Goal: Task Accomplishment & Management: Manage account settings

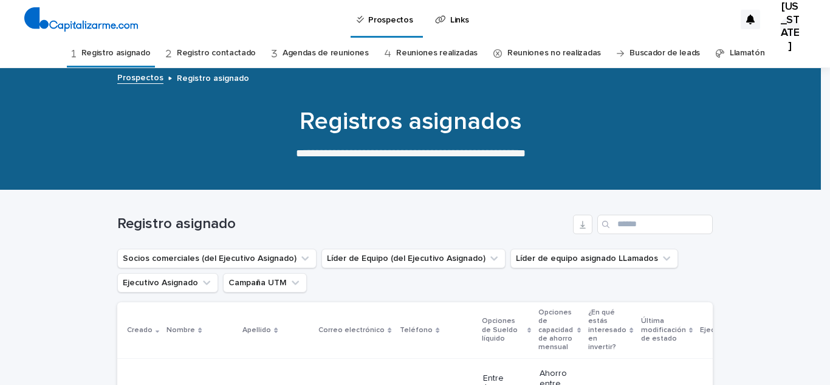
scroll to position [326, 0]
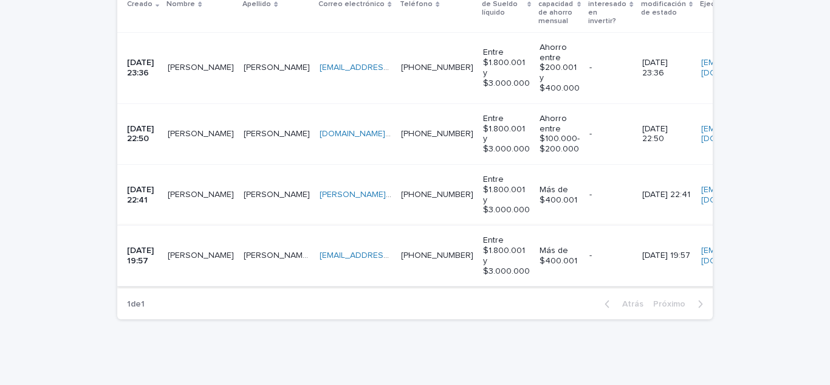
click at [320, 252] on font "[EMAIL_ADDRESS][DOMAIN_NAME]" at bounding box center [388, 255] width 137 height 9
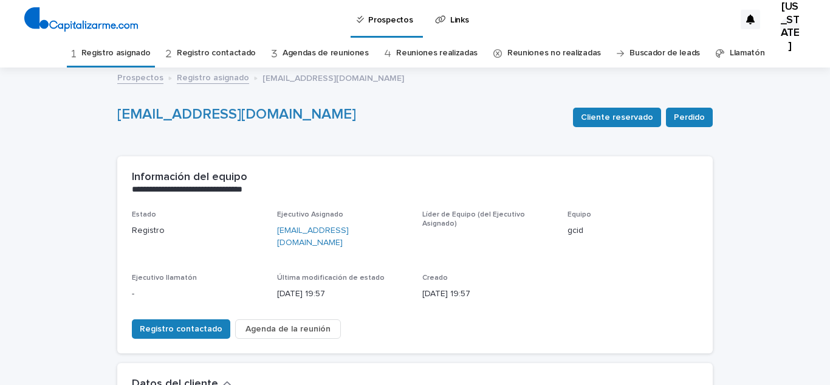
click at [701, 185] on div "**********" at bounding box center [415, 183] width 596 height 54
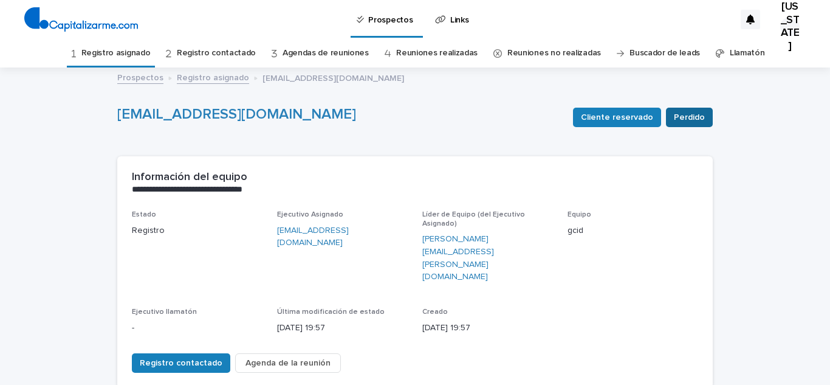
click at [678, 113] on font "Perdido" at bounding box center [689, 117] width 31 height 9
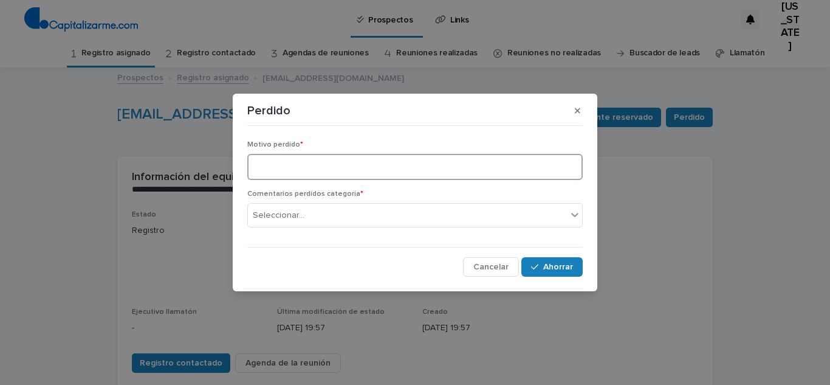
click at [278, 169] on textarea at bounding box center [414, 167] width 335 height 26
type textarea "**********"
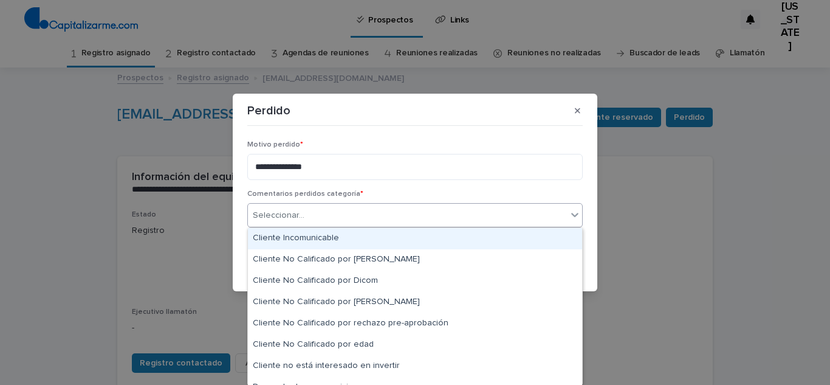
click at [444, 216] on div "Seleccionar..." at bounding box center [407, 215] width 319 height 20
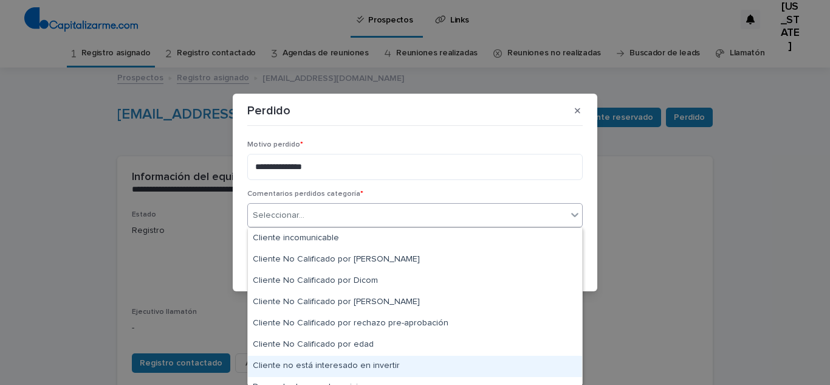
click at [475, 362] on div "Cliente no está interesado en invertir" at bounding box center [415, 366] width 334 height 21
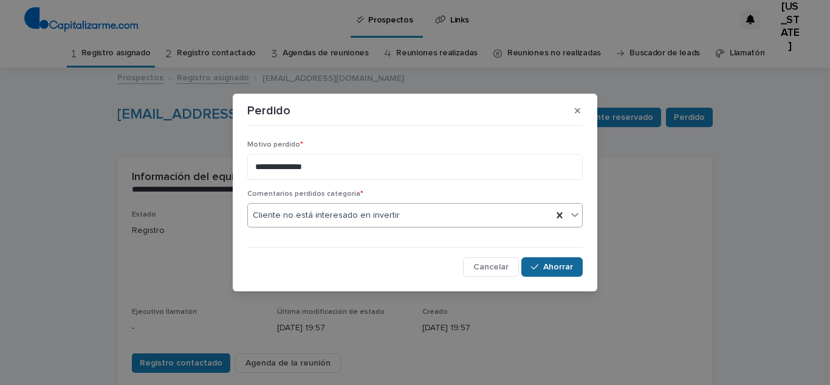
click at [559, 269] on font "Ahorrar" at bounding box center [558, 267] width 30 height 9
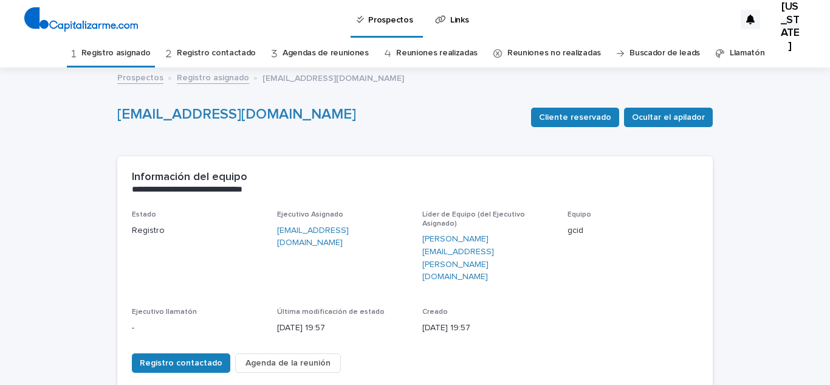
click at [100, 52] on font "Registro asignado" at bounding box center [115, 53] width 69 height 9
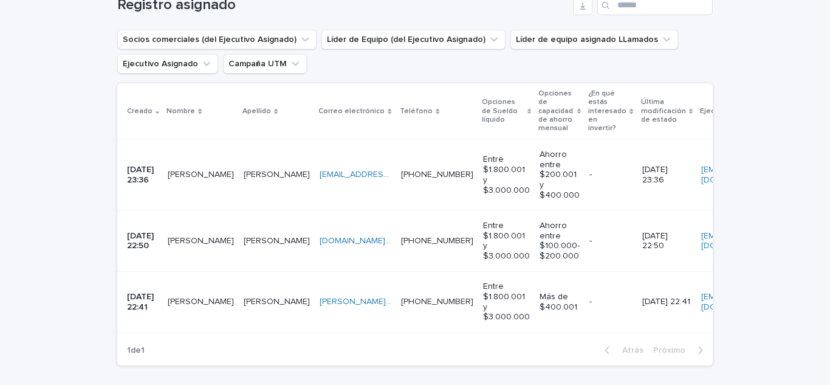
scroll to position [214, 0]
